Goal: Task Accomplishment & Management: Use online tool/utility

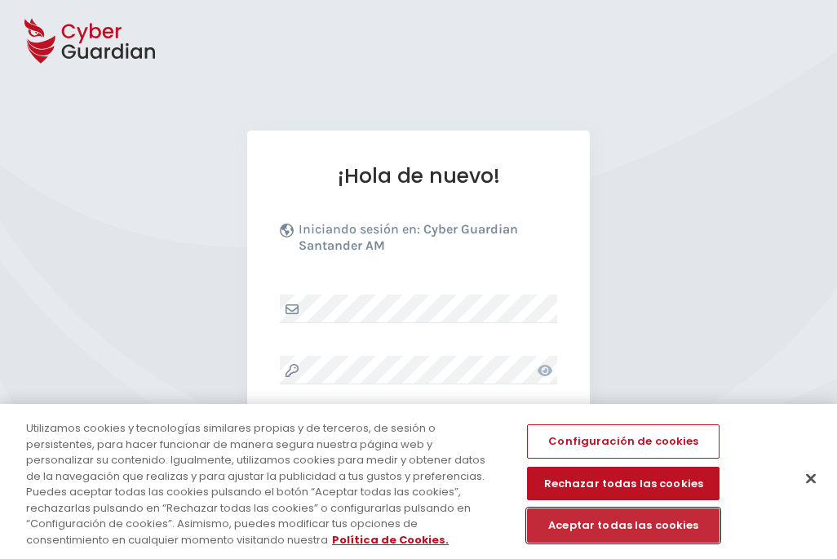
click at [589, 529] on button "Aceptar todas las cookies" at bounding box center [623, 525] width 193 height 34
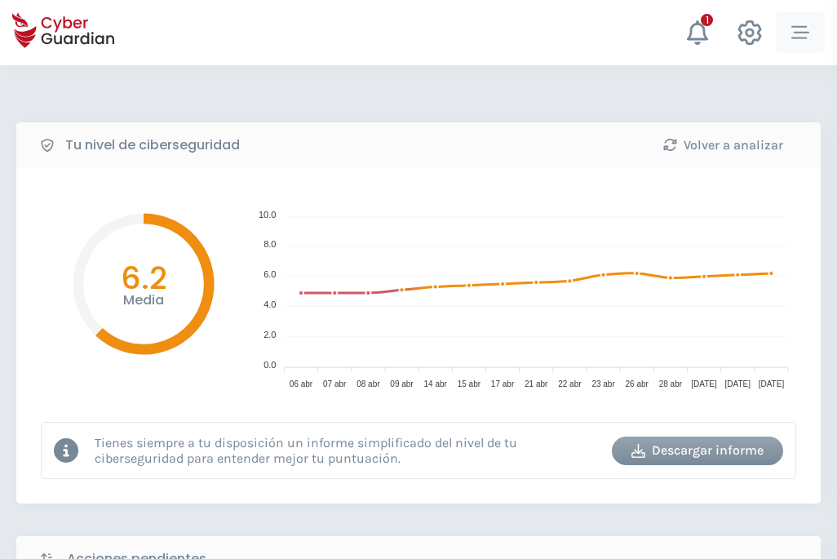
click at [795, 36] on icon "button" at bounding box center [800, 33] width 18 height 18
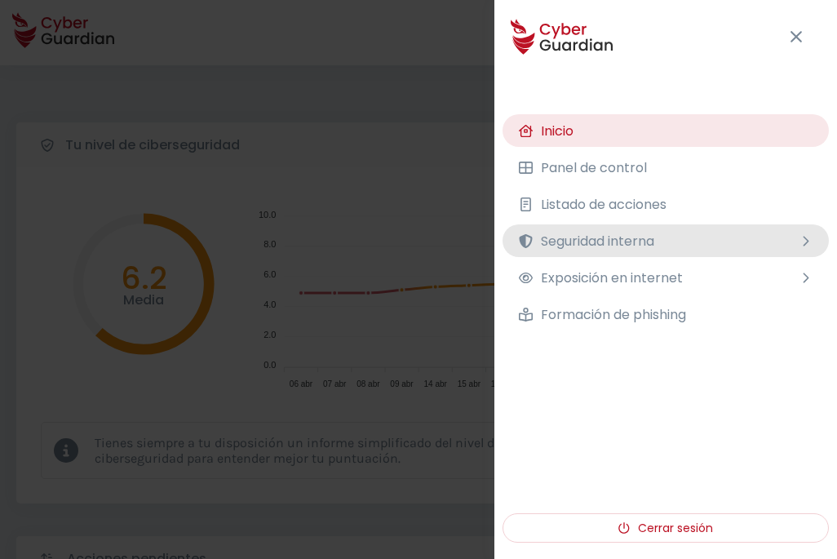
click at [645, 233] on span "Seguridad interna" at bounding box center [597, 241] width 113 height 20
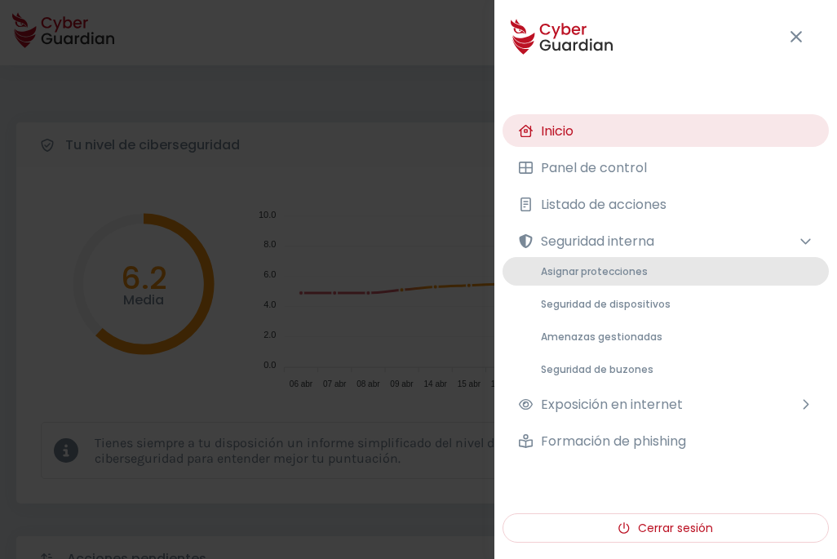
click at [613, 276] on span "Asignar protecciones" at bounding box center [594, 271] width 107 height 14
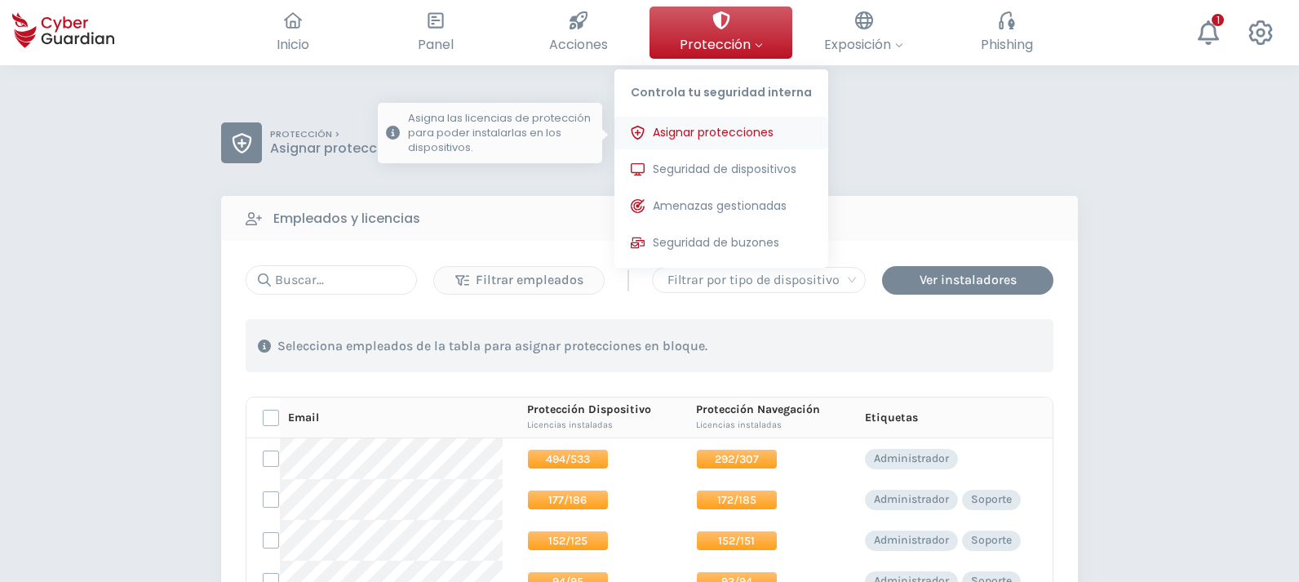
click at [724, 124] on span "Asignar protecciones" at bounding box center [713, 132] width 121 height 17
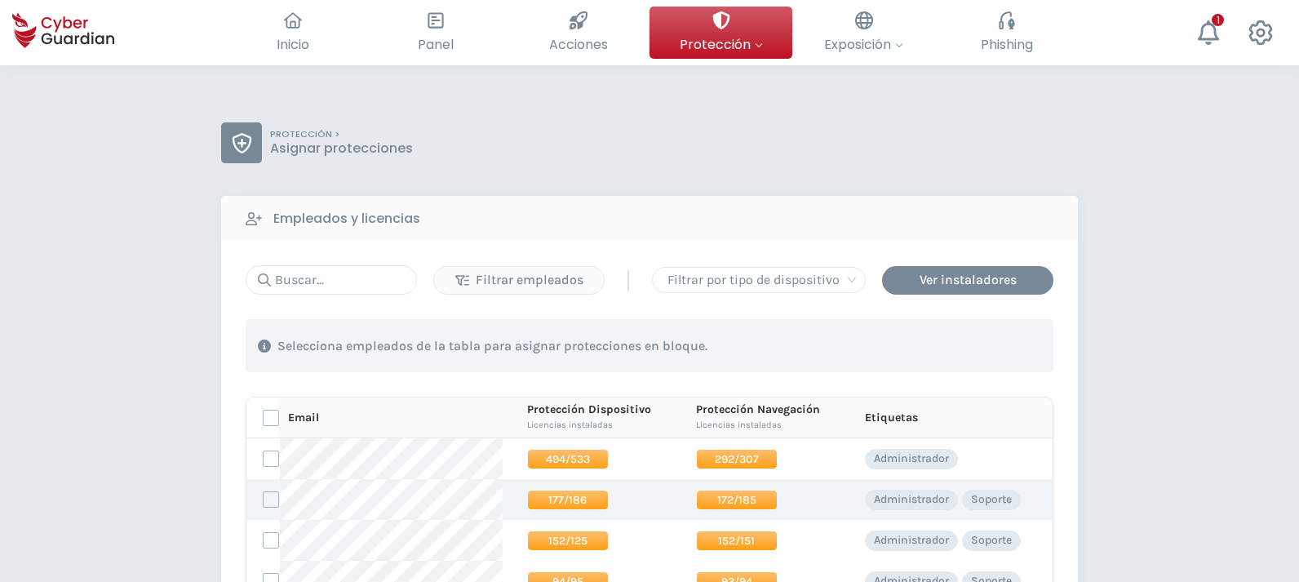
click at [551, 498] on span "177/186" at bounding box center [568, 499] width 82 height 20
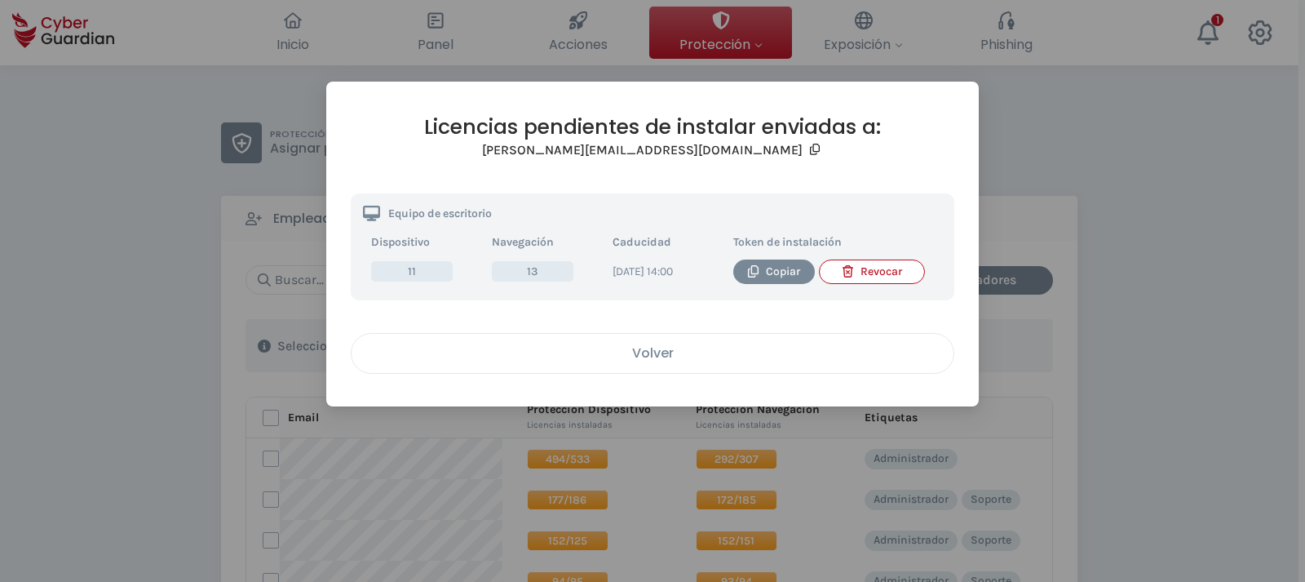
click at [675, 363] on div "Volver" at bounding box center [653, 353] width 578 height 20
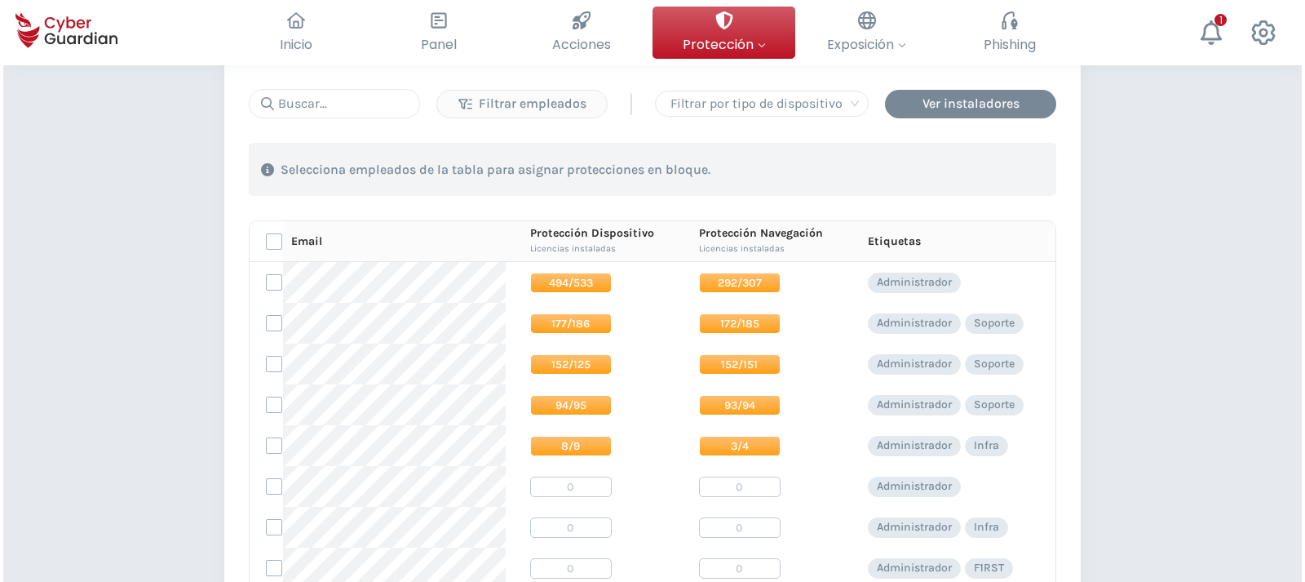
scroll to position [204, 0]
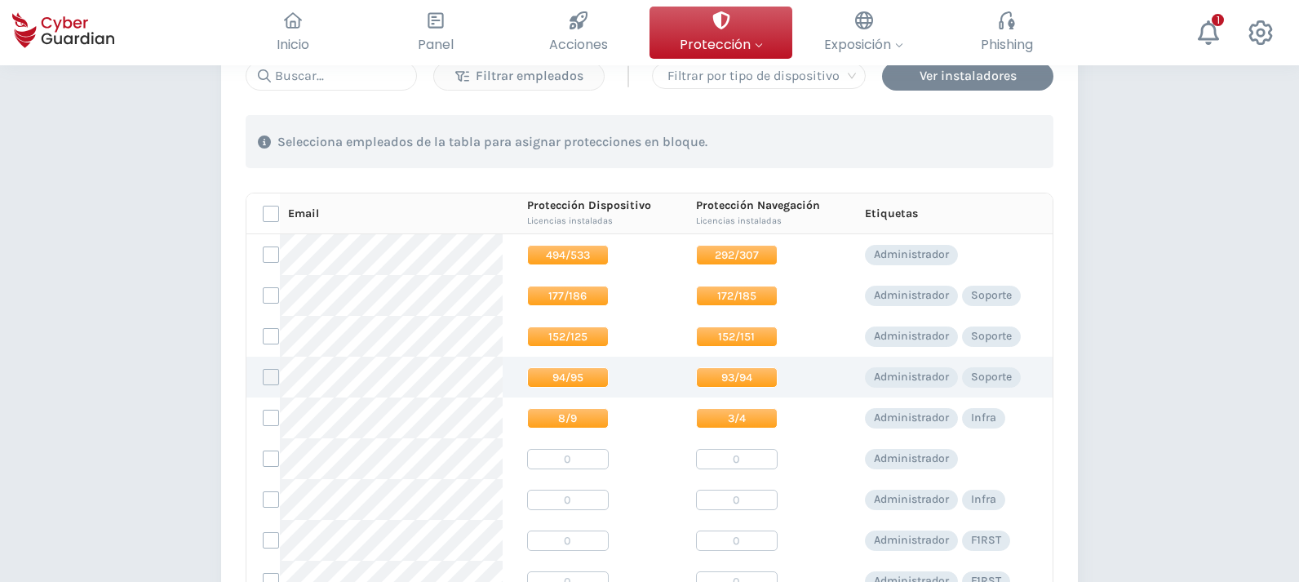
click at [271, 379] on label at bounding box center [271, 377] width 16 height 16
click at [264, 379] on input "checkbox" at bounding box center [264, 377] width 0 height 15
click at [836, 150] on div "Asignar protecciones" at bounding box center [954, 142] width 148 height 20
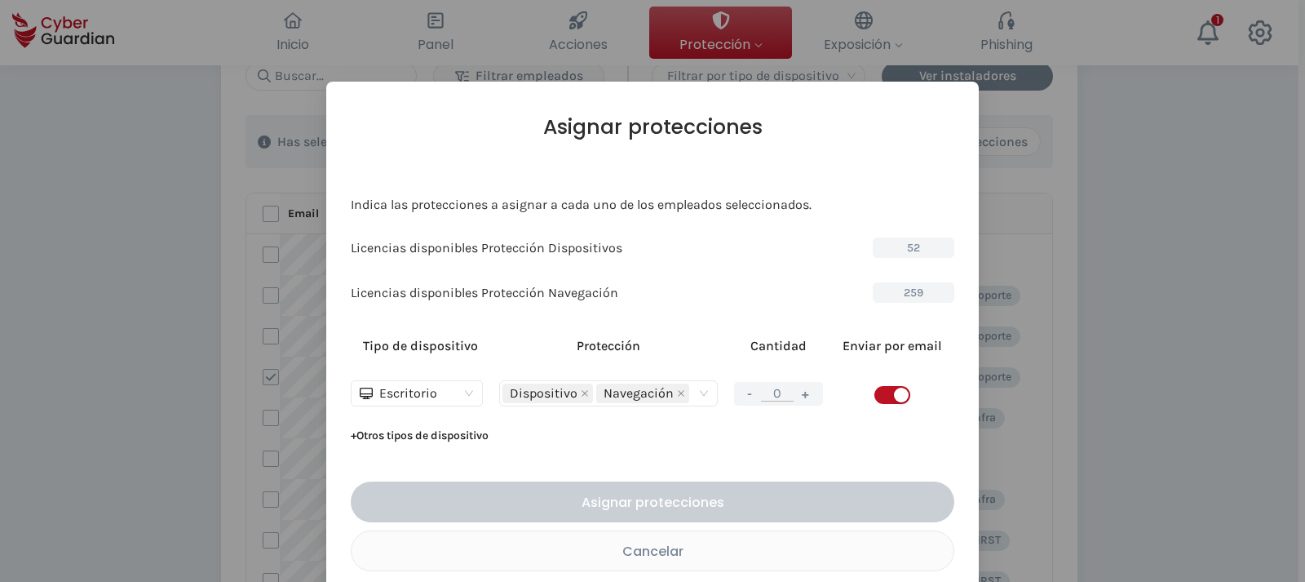
click at [801, 393] on button "+" at bounding box center [806, 393] width 20 height 20
type input "1"
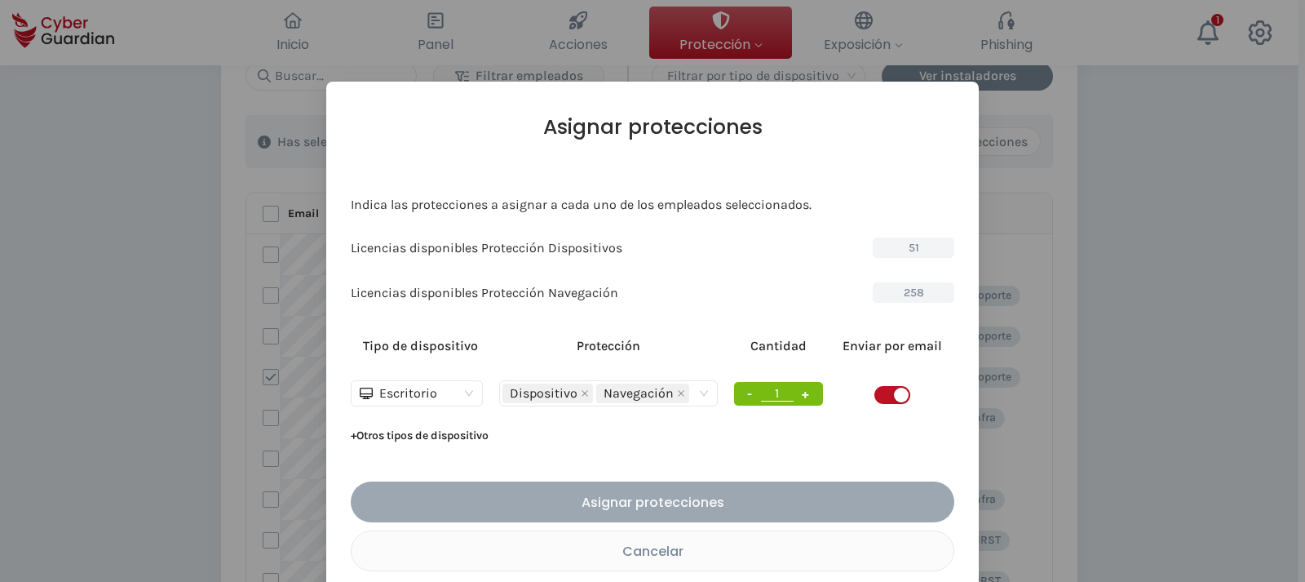
click at [698, 514] on button "Asignar protecciones" at bounding box center [653, 501] width 604 height 41
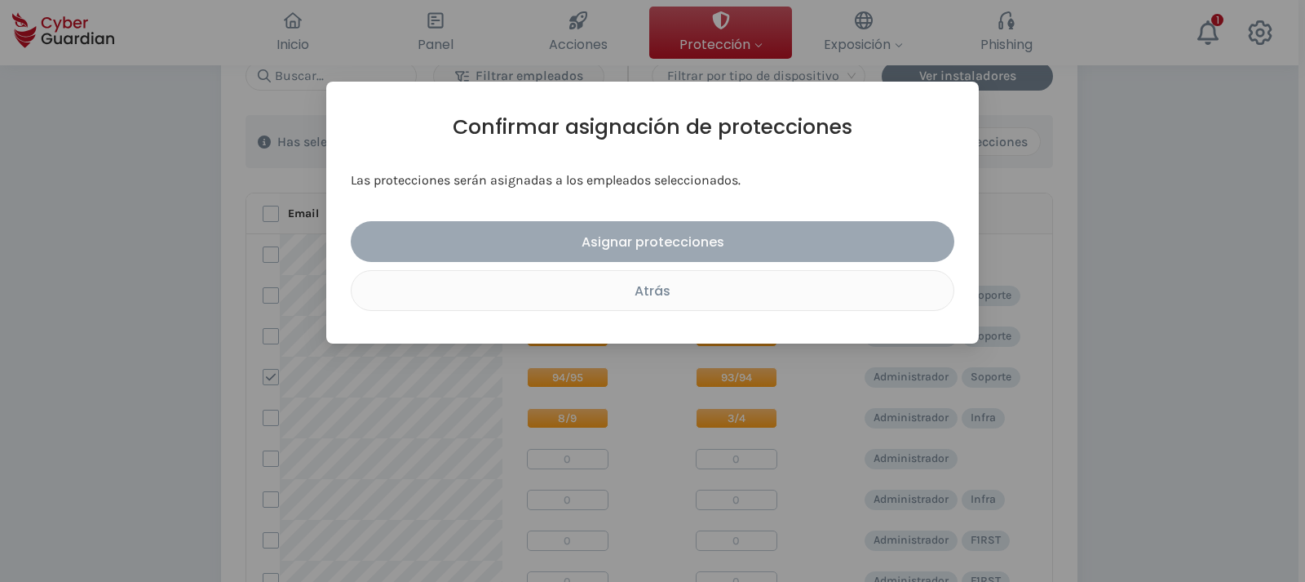
click at [640, 233] on div "Asignar protecciones" at bounding box center [652, 242] width 579 height 20
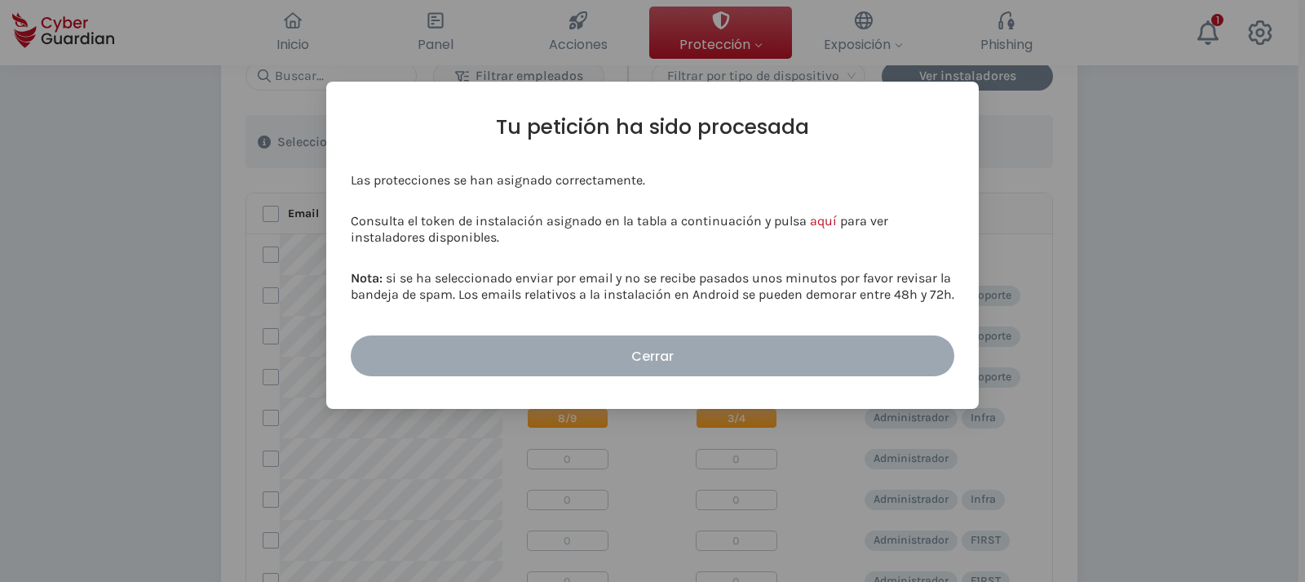
click at [651, 340] on button "Cerrar" at bounding box center [653, 355] width 604 height 41
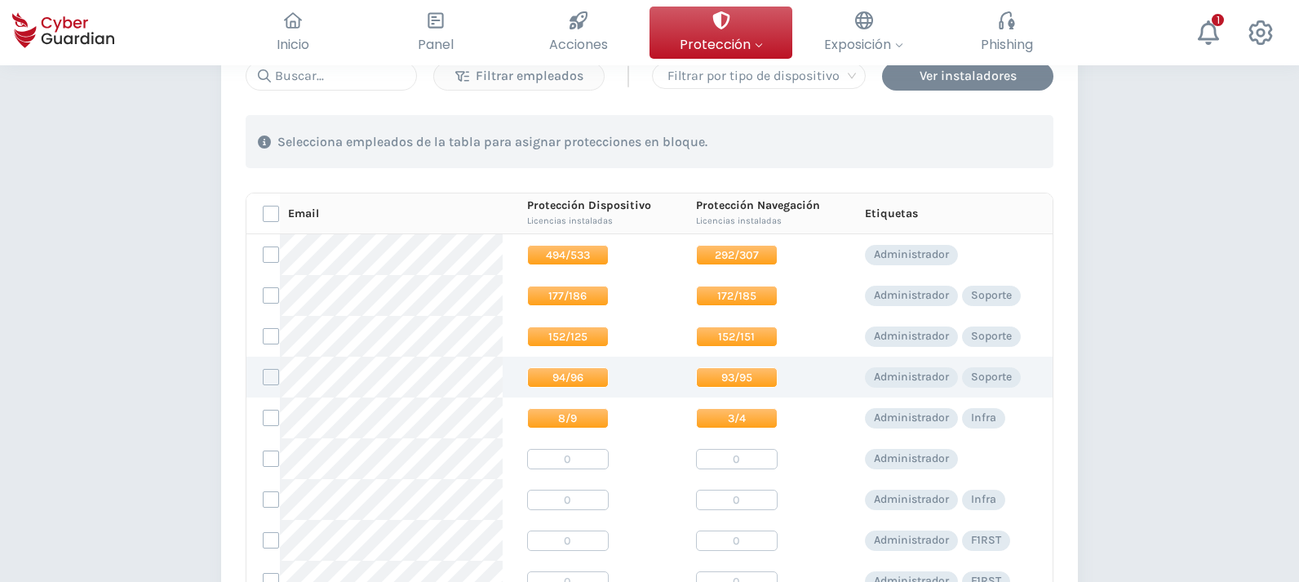
click at [571, 382] on span "94/96" at bounding box center [568, 377] width 82 height 20
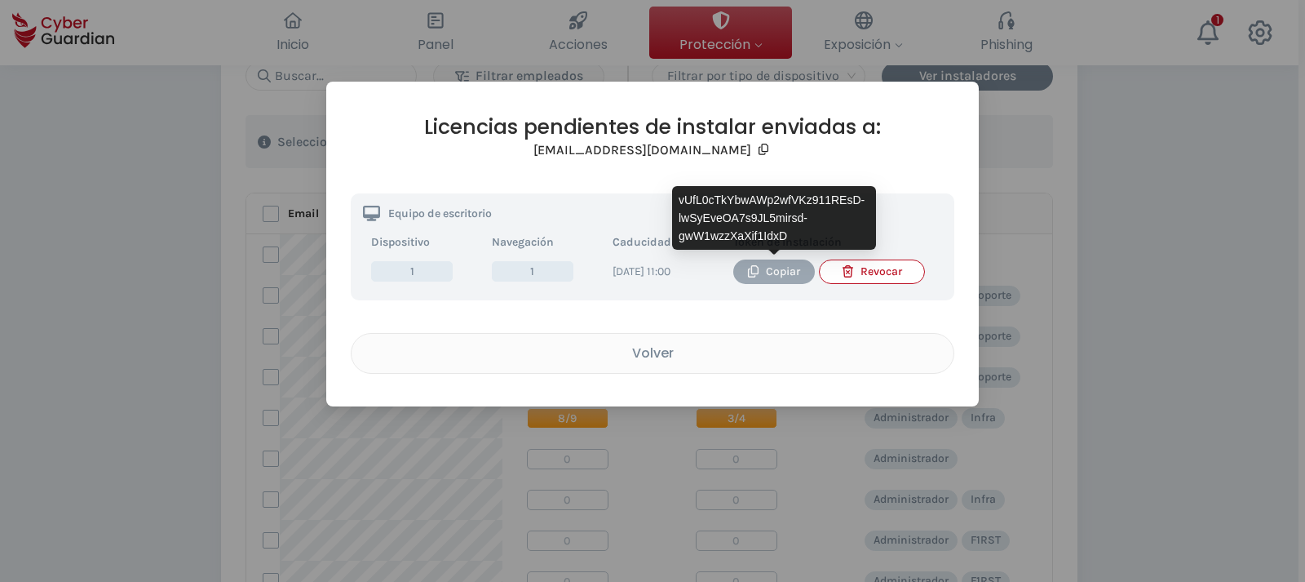
click at [753, 268] on icon "button" at bounding box center [753, 271] width 12 height 12
